Goal: Task Accomplishment & Management: Manage account settings

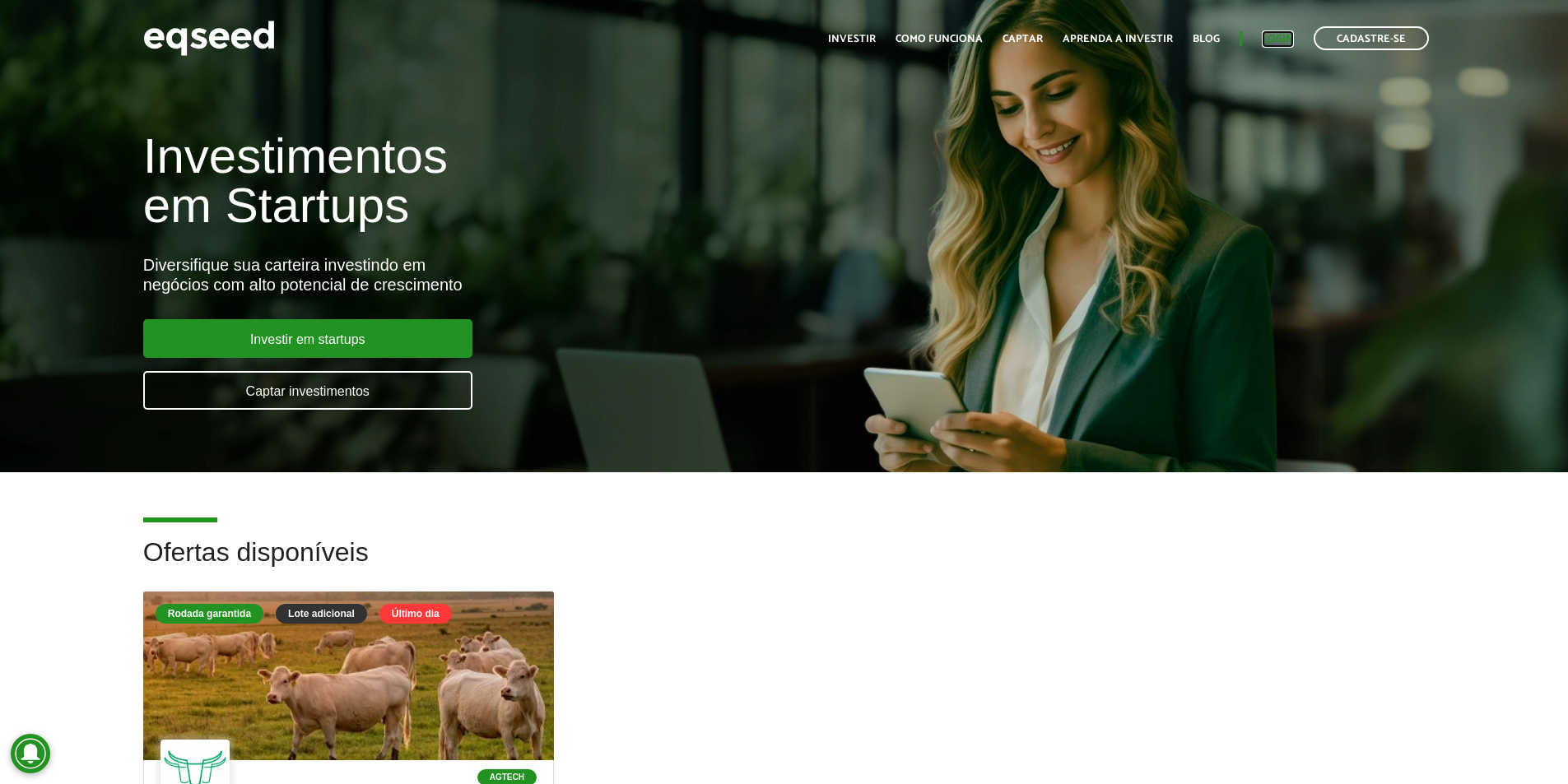
click at [1284, 37] on link "Login" at bounding box center [1277, 38] width 32 height 11
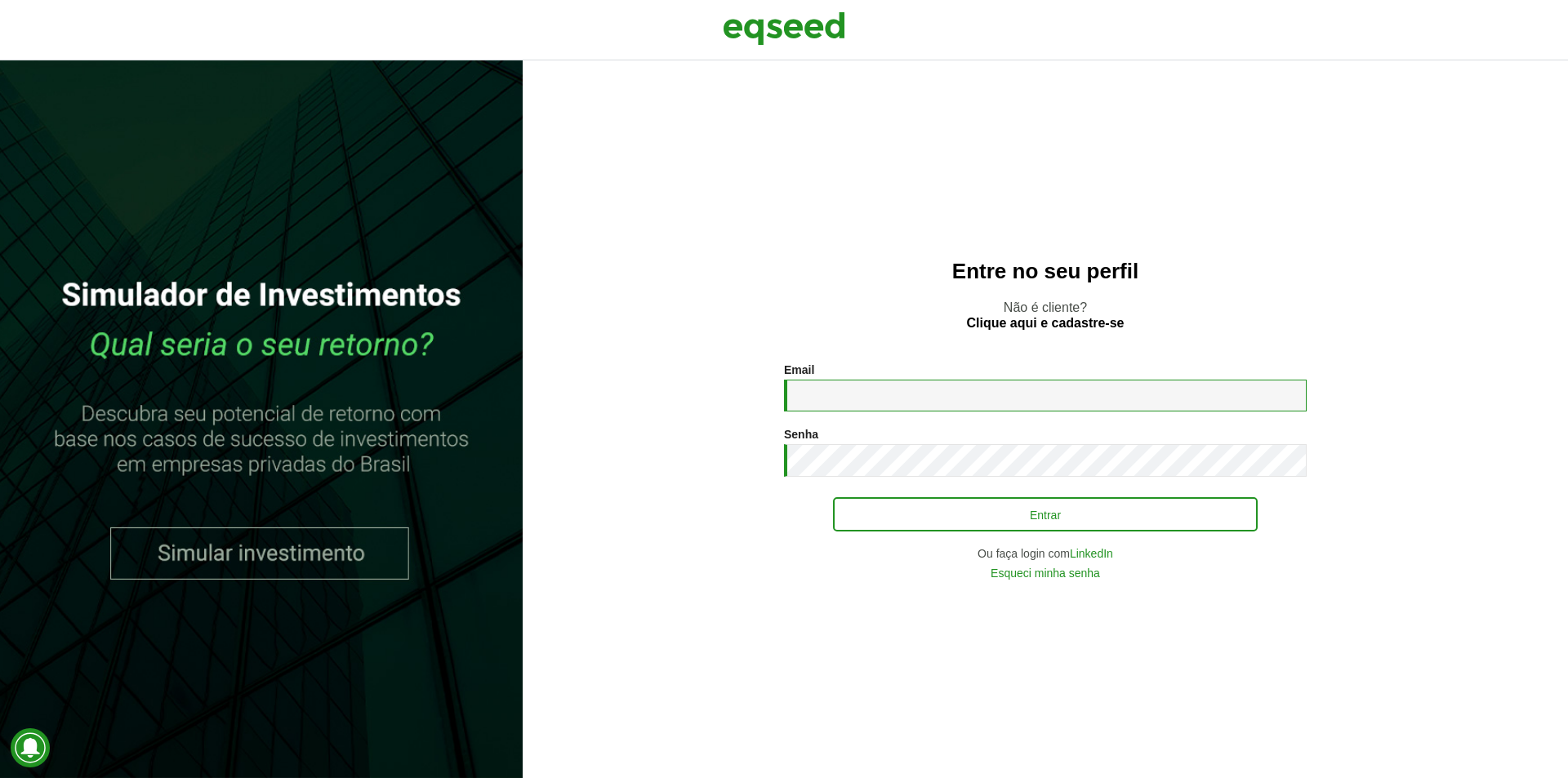
type input "**********"
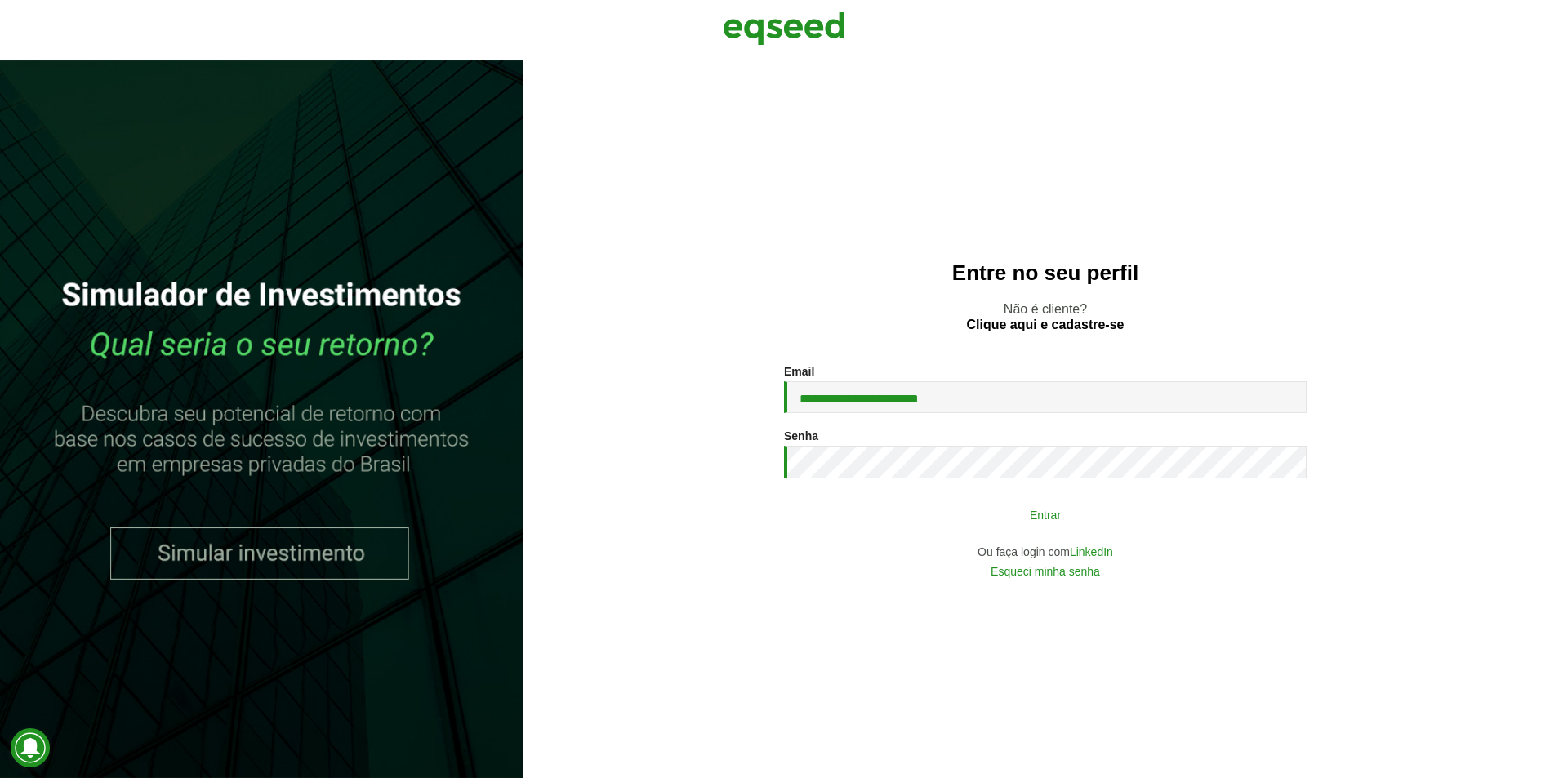
click at [1024, 520] on button "Entrar" at bounding box center [1045, 514] width 425 height 31
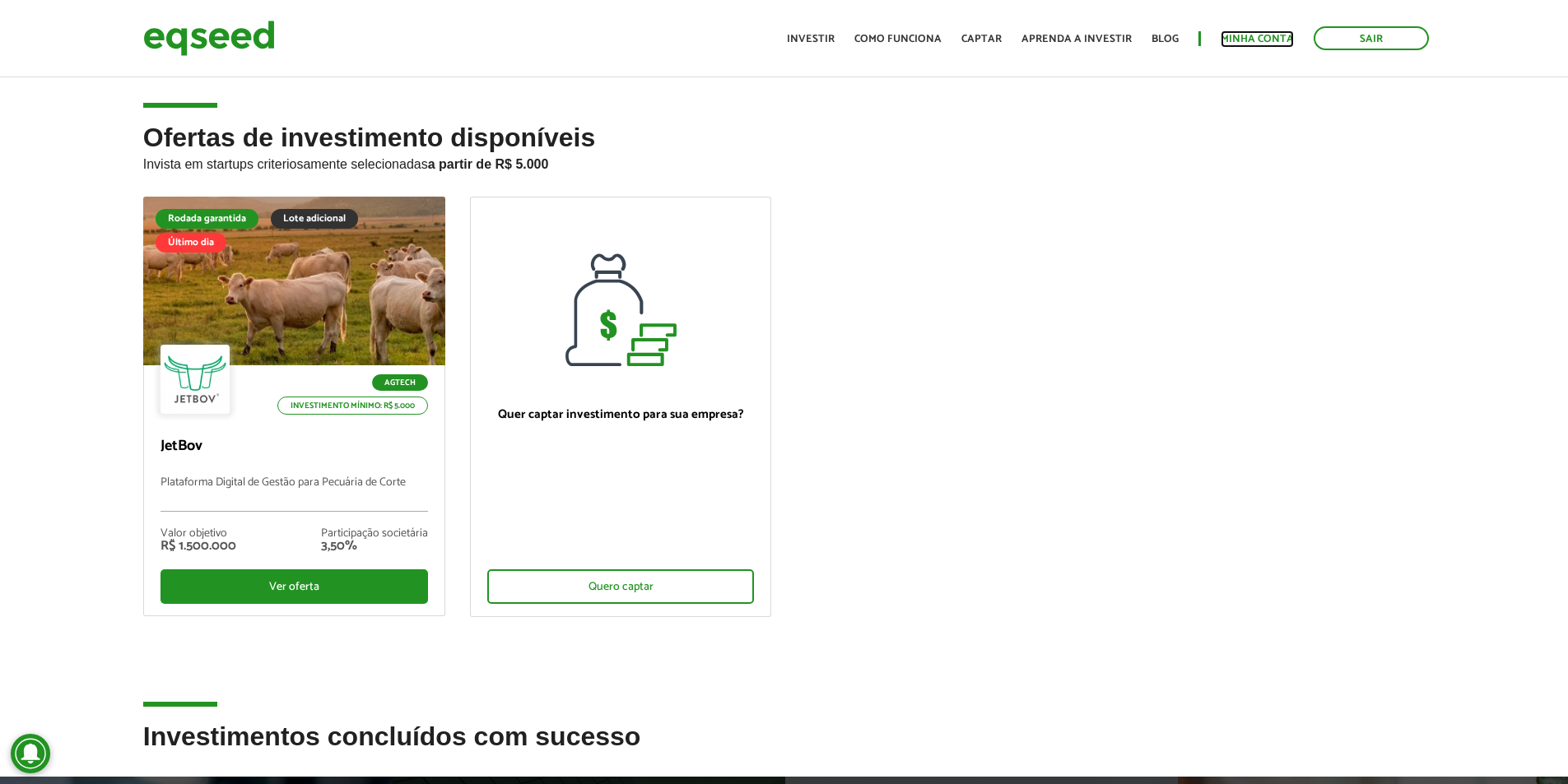
click at [1273, 38] on link "Minha conta" at bounding box center [1257, 38] width 73 height 11
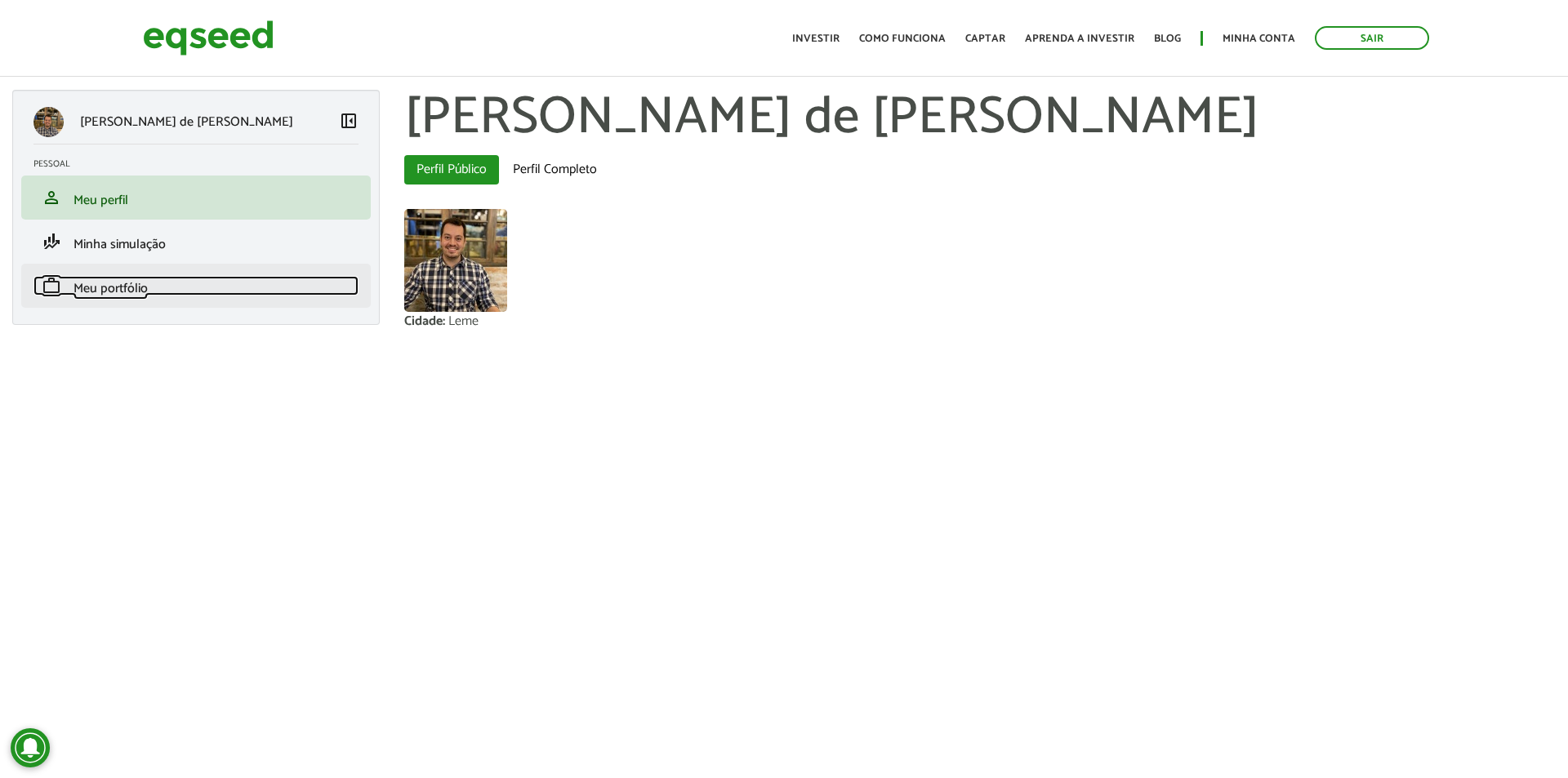
click at [107, 293] on span "Meu portfólio" at bounding box center [111, 289] width 74 height 22
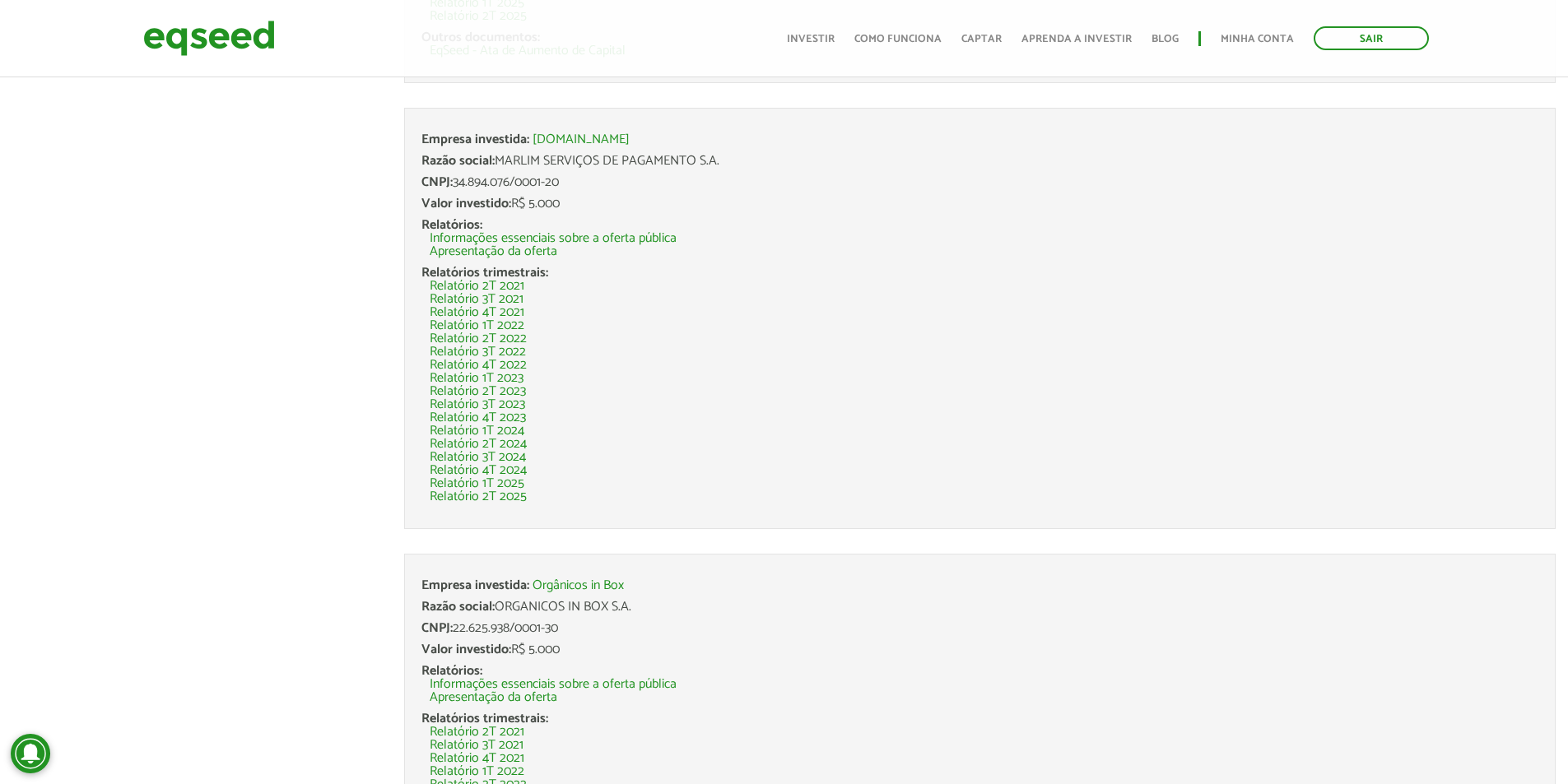
scroll to position [2140, 0]
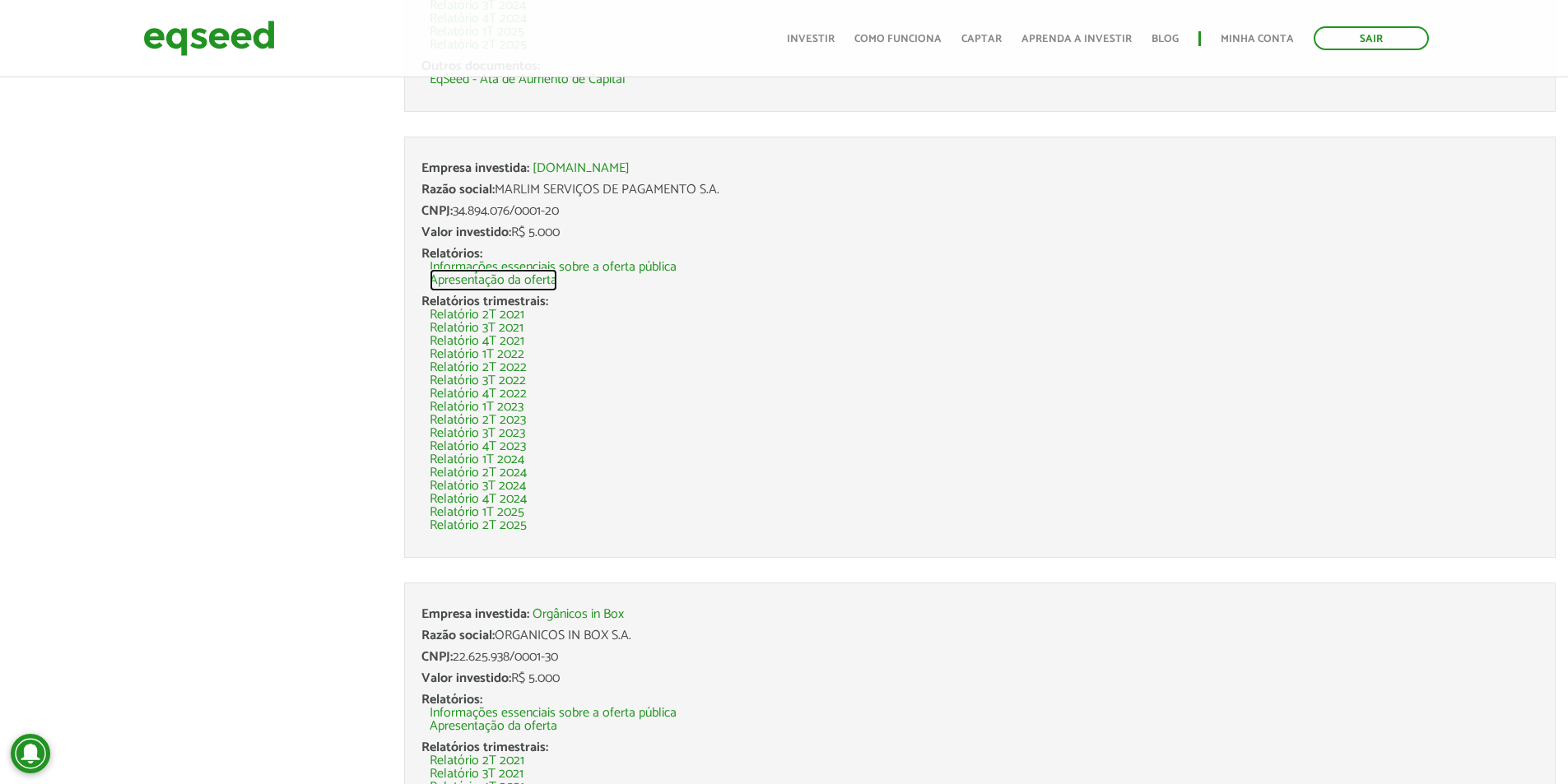
click at [507, 274] on link "Apresentação da oferta" at bounding box center [493, 281] width 127 height 13
